Goal: Information Seeking & Learning: Learn about a topic

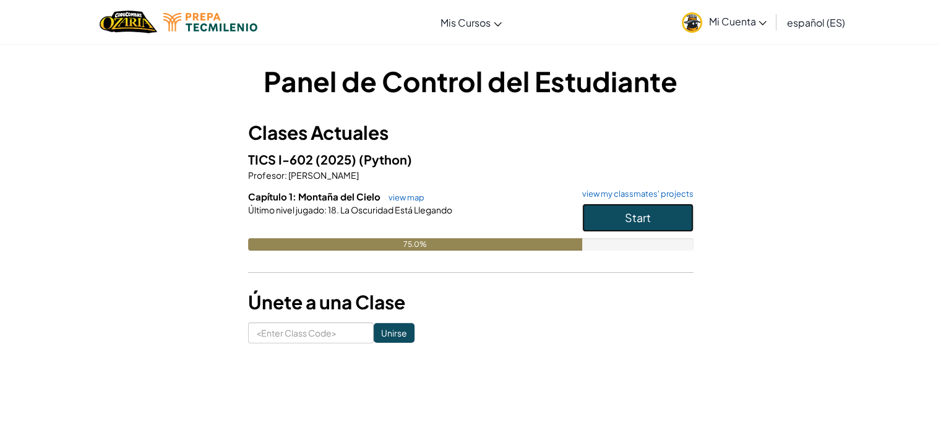
click at [651, 210] on button "Start" at bounding box center [637, 217] width 111 height 28
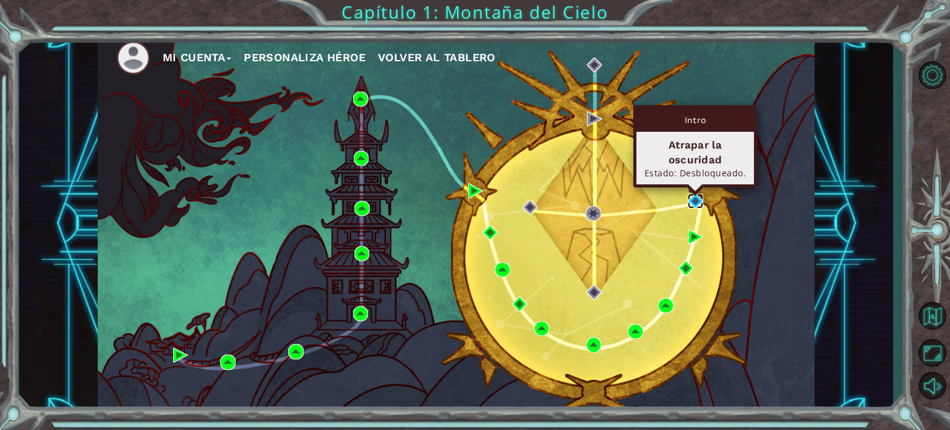
click at [700, 194] on img at bounding box center [695, 201] width 15 height 15
